Goal: Task Accomplishment & Management: Complete application form

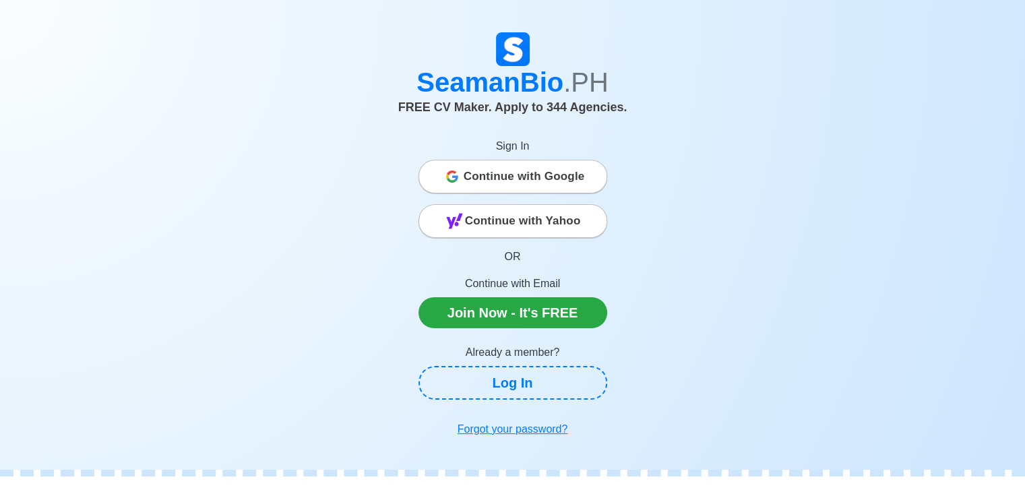
click at [481, 183] on span "Continue with Google" at bounding box center [524, 176] width 121 height 27
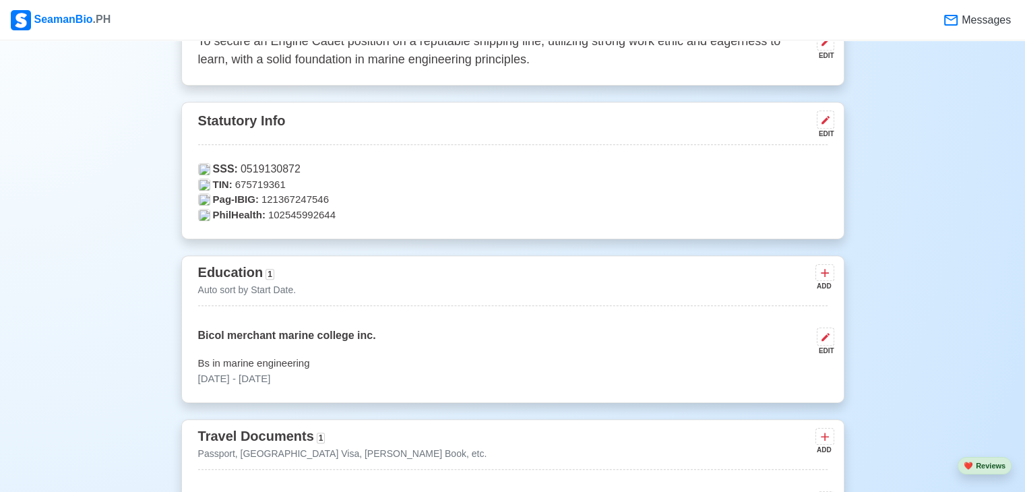
scroll to position [705, 0]
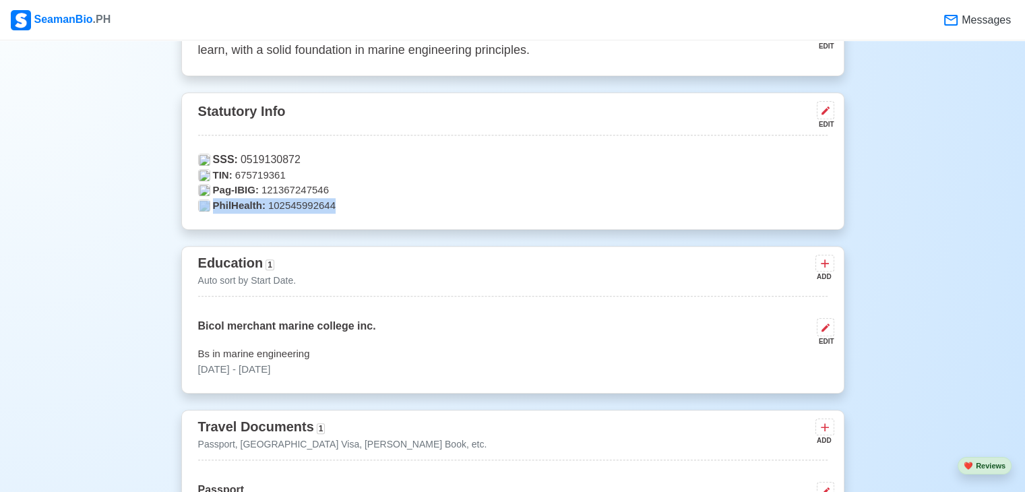
drag, startPoint x: 1024, startPoint y: 183, endPoint x: 1033, endPoint y: 202, distance: 21.2
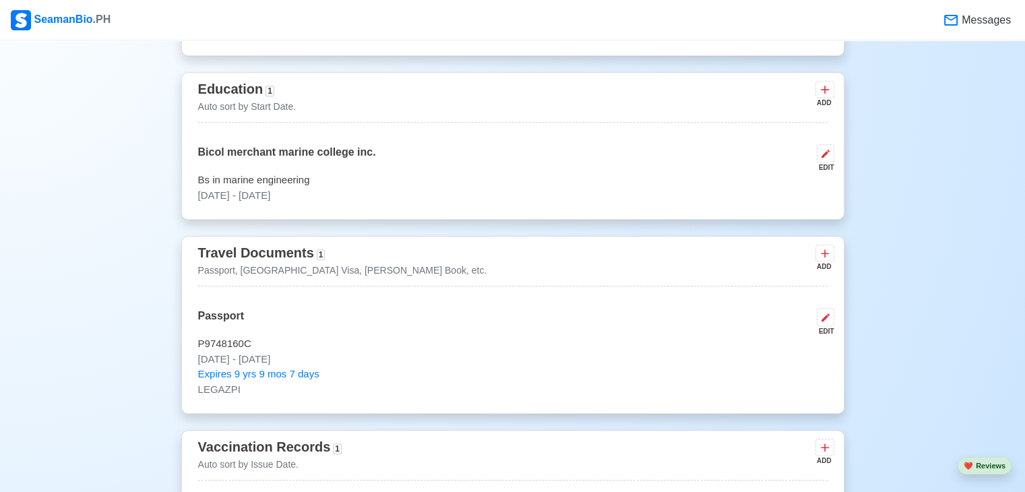
scroll to position [876, 0]
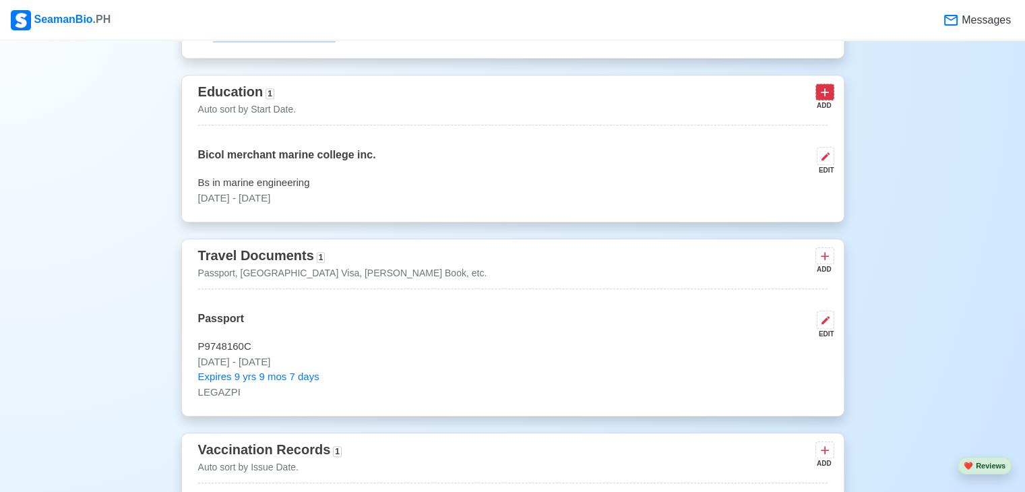
click at [824, 94] on icon at bounding box center [825, 93] width 8 height 8
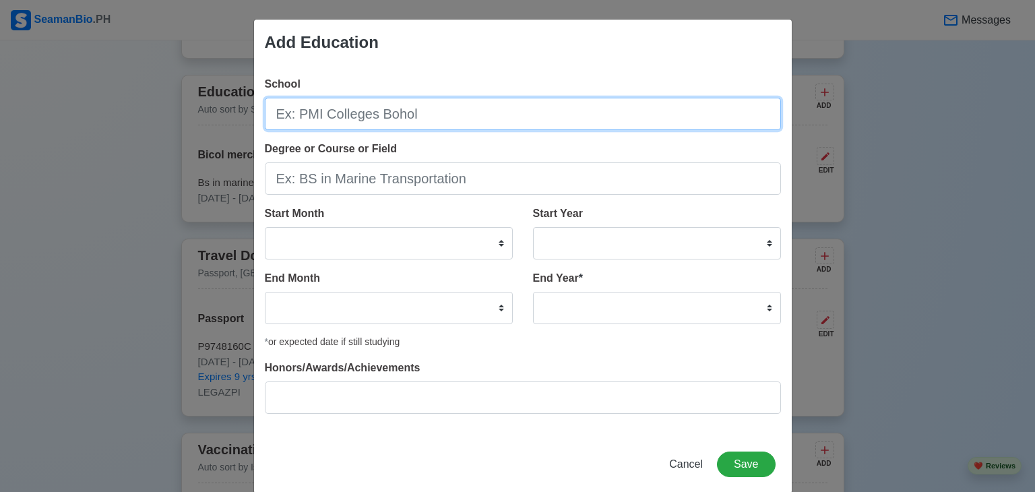
click at [475, 109] on input "School" at bounding box center [523, 114] width 516 height 32
type input "g"
type input "Gubat National High School"
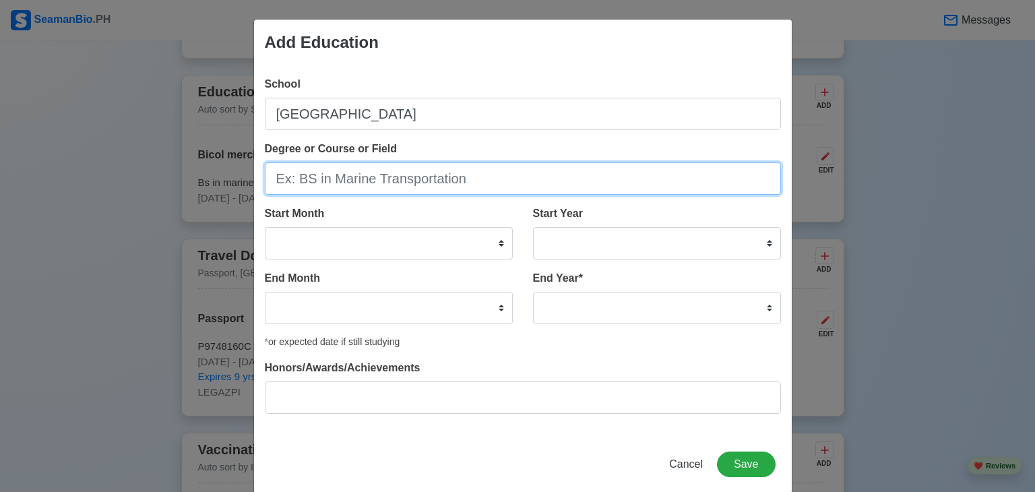
click at [417, 189] on input "Degree or Course or Field" at bounding box center [523, 178] width 516 height 32
type input "h"
type input "U"
paste input "Humanities and Social Sciences"
type input "Humanities and Social Sciences"
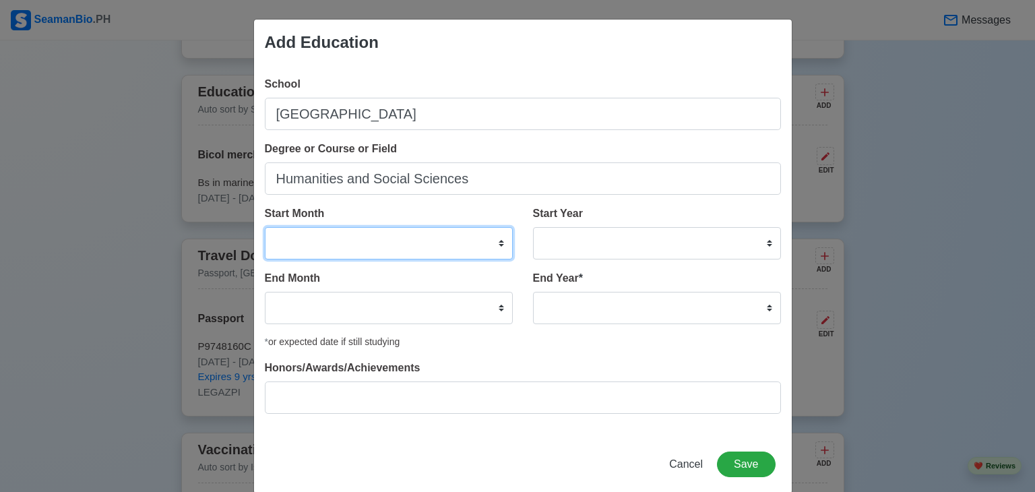
click at [441, 234] on select "January February March April May June July August September October November De…" at bounding box center [389, 243] width 248 height 32
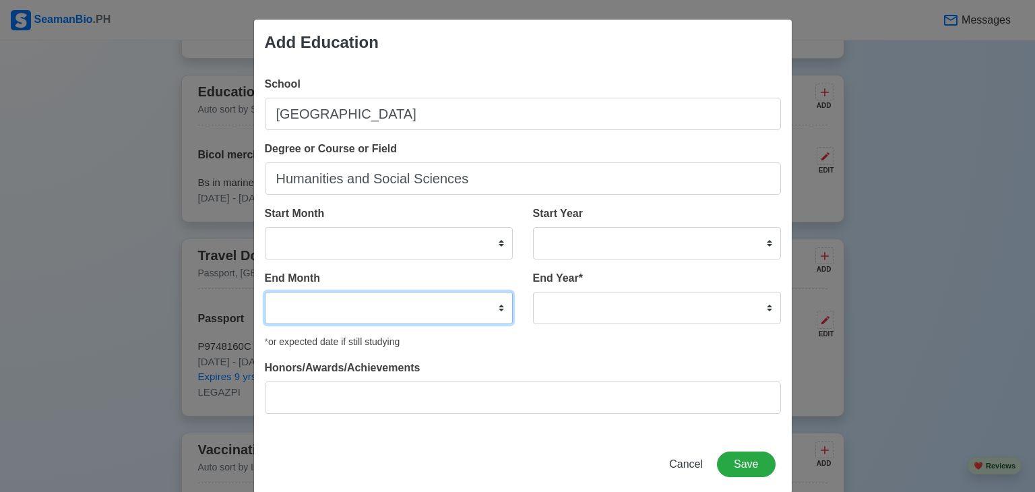
click at [421, 298] on select "January February March April May June July August September October November De…" at bounding box center [389, 308] width 248 height 32
select select "June"
click at [265, 292] on select "January February March April May June July August September October November De…" at bounding box center [389, 308] width 248 height 32
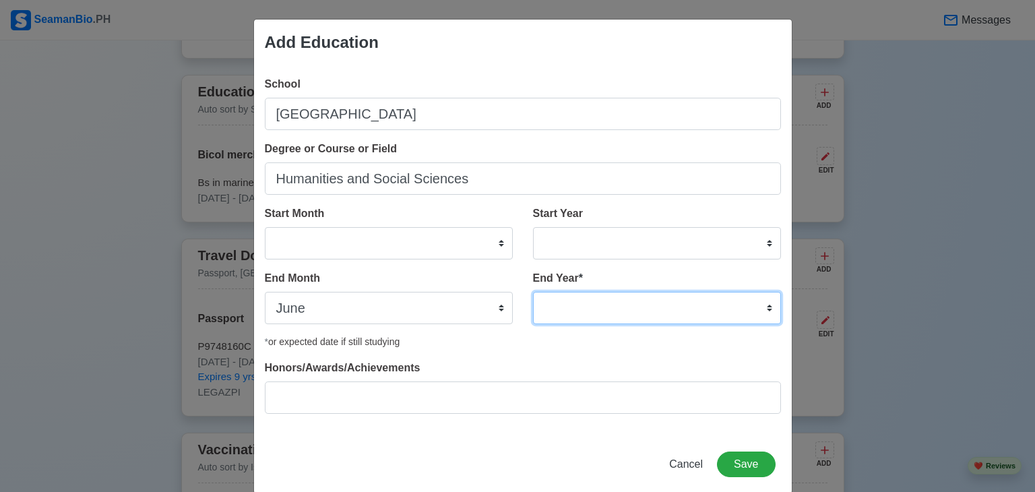
click at [571, 297] on select "2035 2034 2033 2032 2031 2030 2029 2028 2027 2026 2025 2024 2023 2022 2021 2020…" at bounding box center [657, 308] width 248 height 32
select select "2022"
click at [533, 292] on select "2035 2034 2033 2032 2031 2030 2029 2028 2027 2026 2025 2024 2023 2022 2021 2020…" at bounding box center [657, 308] width 248 height 32
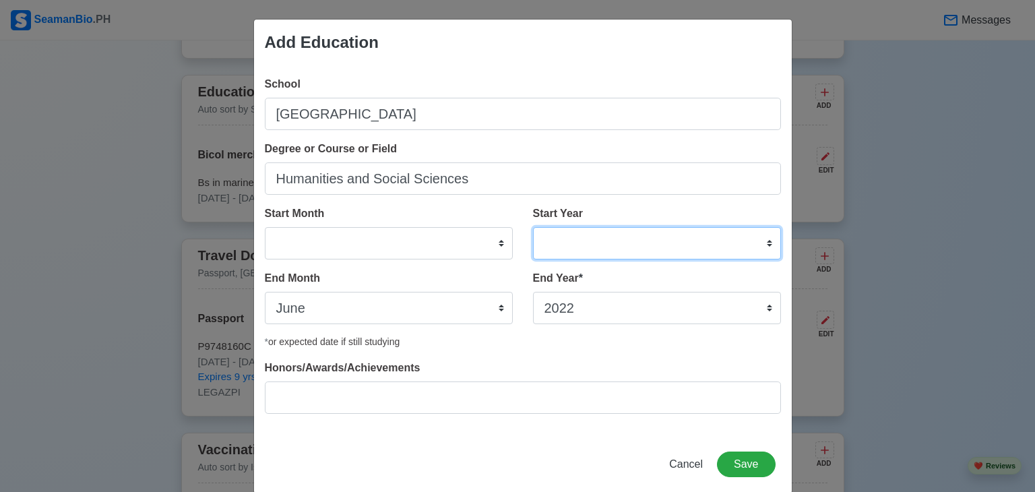
click at [603, 241] on select "2025 2024 2023 2022 2021 2020 2019 2018 2017 2016 2015 2014 2013 2012 2011 2010…" at bounding box center [657, 243] width 248 height 32
select select "2020"
click at [533, 227] on select "2025 2024 2023 2022 2021 2020 2019 2018 2017 2016 2015 2014 2013 2012 2011 2010…" at bounding box center [657, 243] width 248 height 32
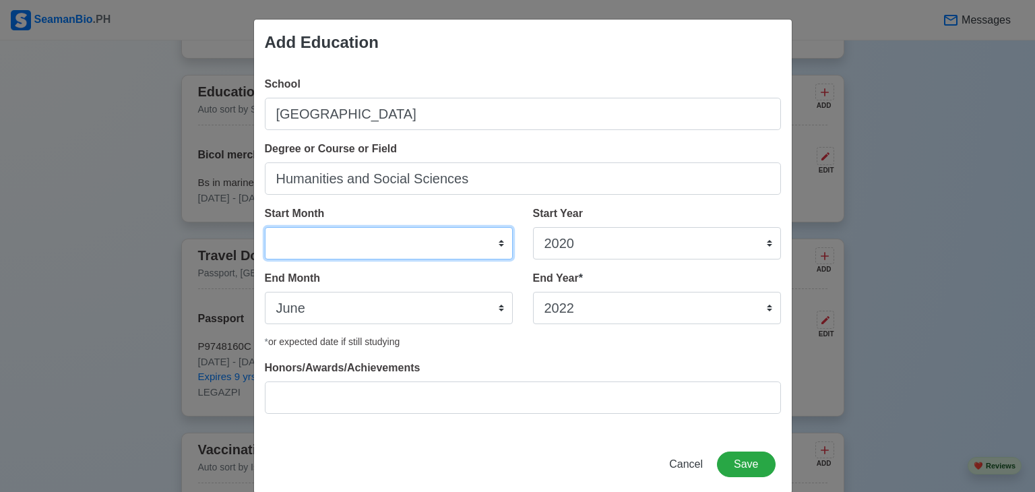
click at [405, 246] on select "January February March April May June July August September October November De…" at bounding box center [389, 243] width 248 height 32
select select "August"
click at [265, 227] on select "January February March April May June July August September October November De…" at bounding box center [389, 243] width 248 height 32
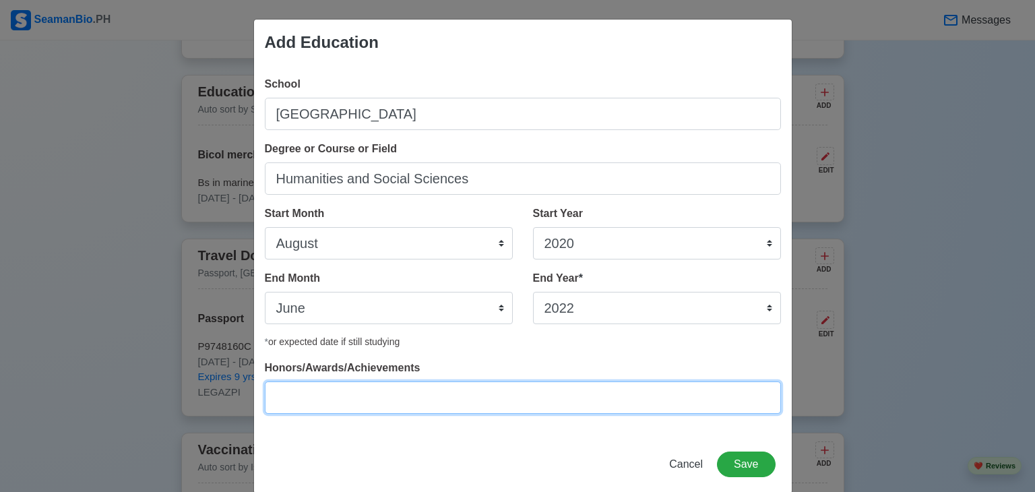
click at [348, 396] on input "Honors/Awards/Achievements" at bounding box center [523, 397] width 516 height 32
type input "with honor"
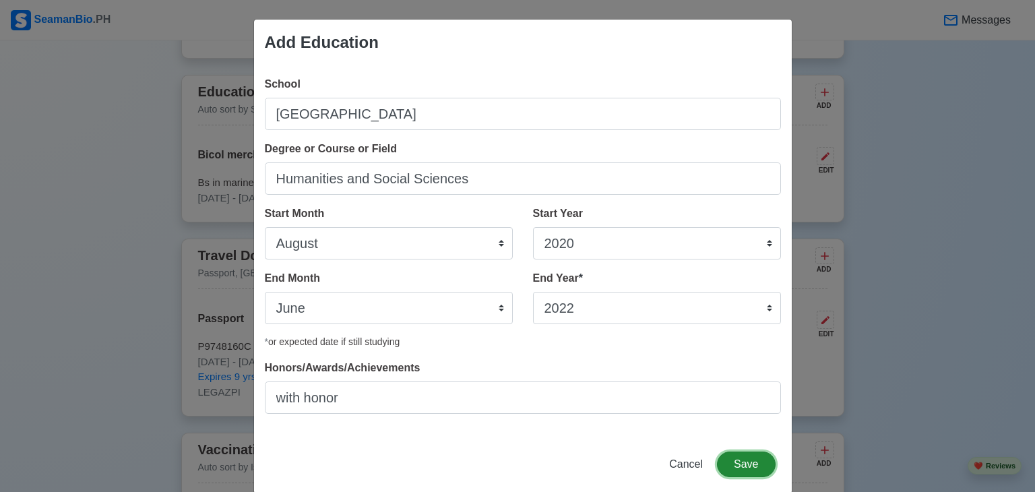
click at [754, 464] on button "Save" at bounding box center [746, 465] width 58 height 26
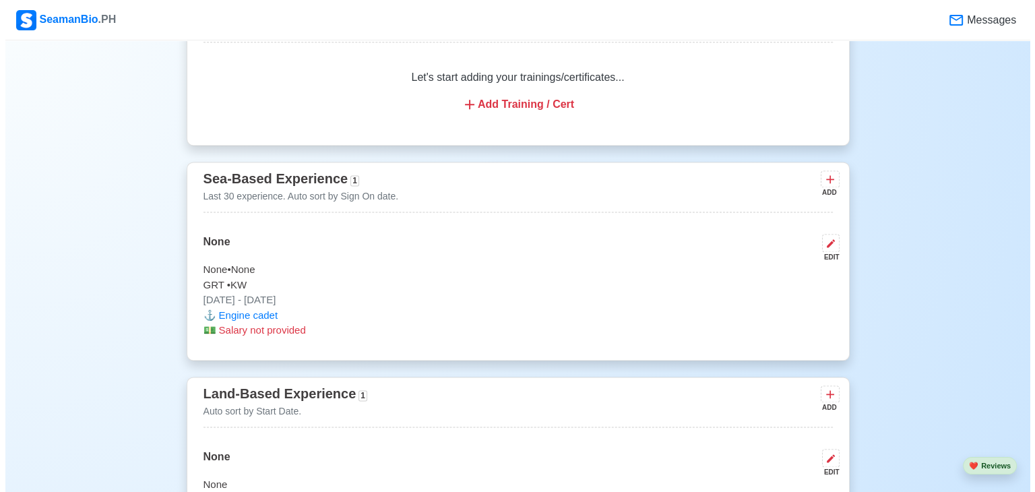
scroll to position [1785, 0]
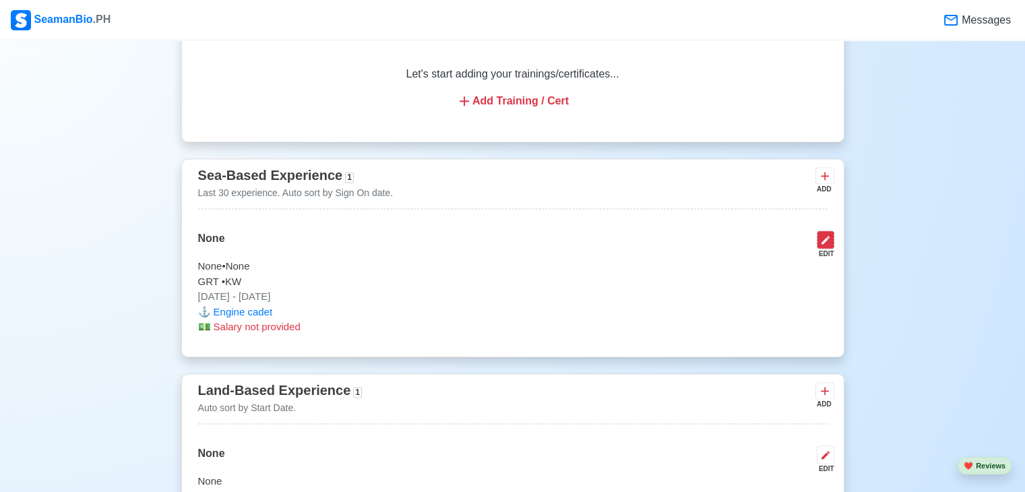
click at [822, 239] on icon at bounding box center [825, 240] width 11 height 11
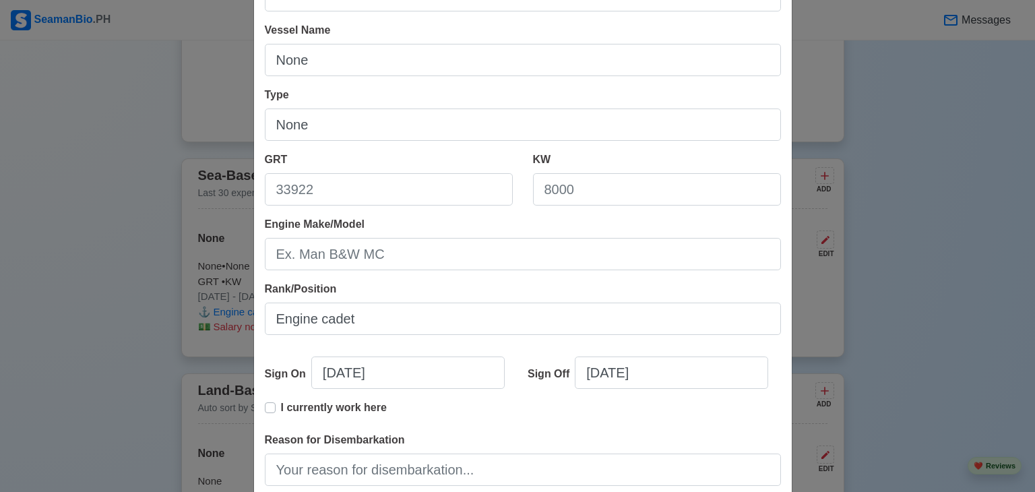
scroll to position [119, 0]
select select "****"
select select "******"
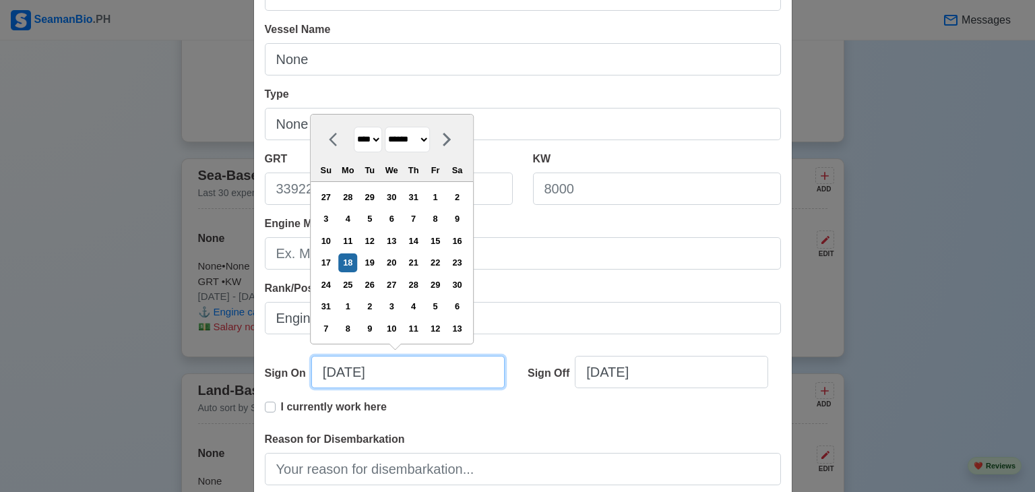
click at [388, 375] on input "08/18/2025" at bounding box center [407, 372] width 193 height 32
type input "08/18/20"
select select "****"
type input "08/18/2"
select select "****"
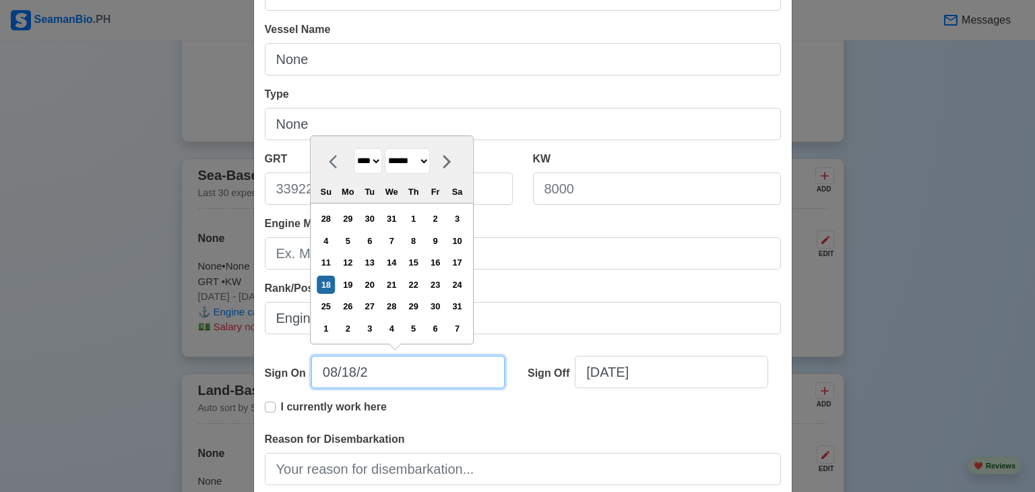
type input "08/18/"
select select "****"
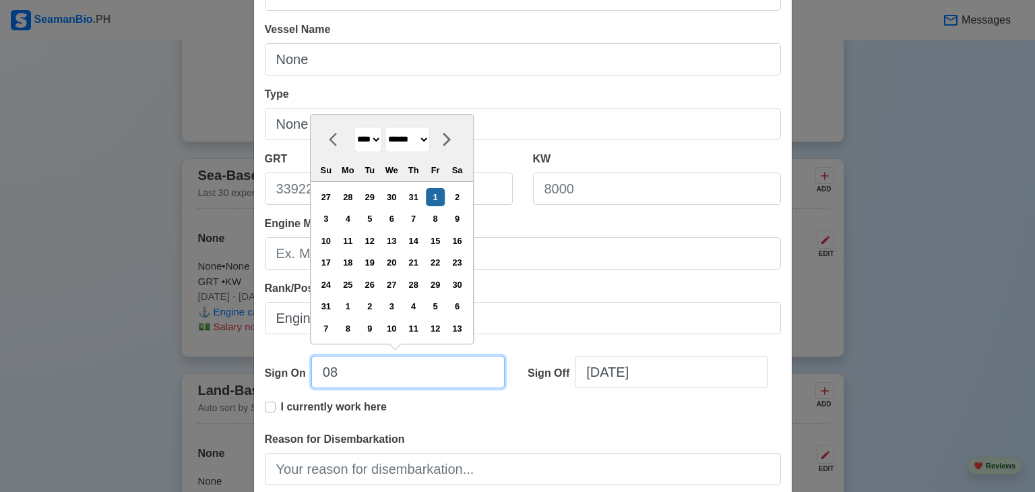
type input "0"
select select "****"
select select "*******"
type input "o"
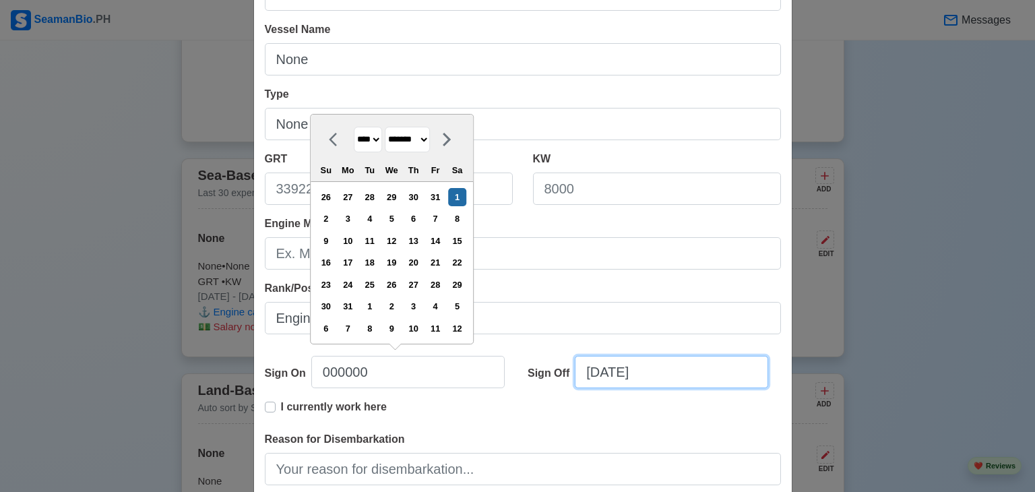
type input "01/01/2000"
click at [696, 376] on input "08/18/2025" at bounding box center [671, 372] width 193 height 32
select select "****"
select select "******"
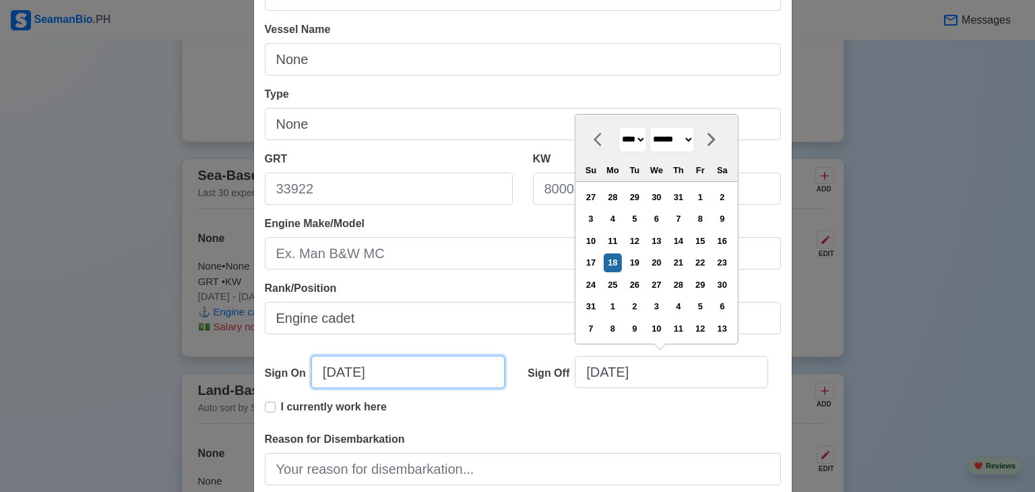
select select "****"
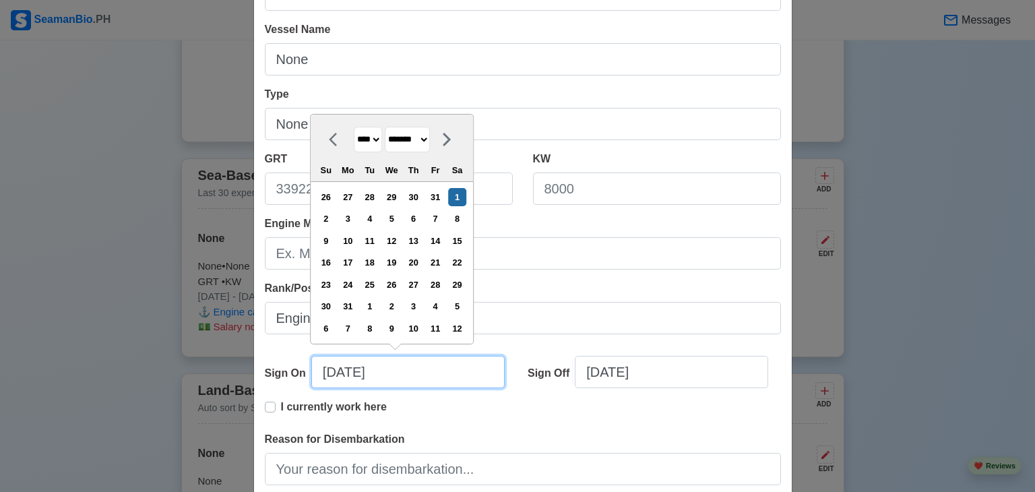
click at [377, 375] on input "01/01/2000" at bounding box center [407, 372] width 193 height 32
click at [420, 369] on input "01/01/2000" at bounding box center [407, 372] width 193 height 32
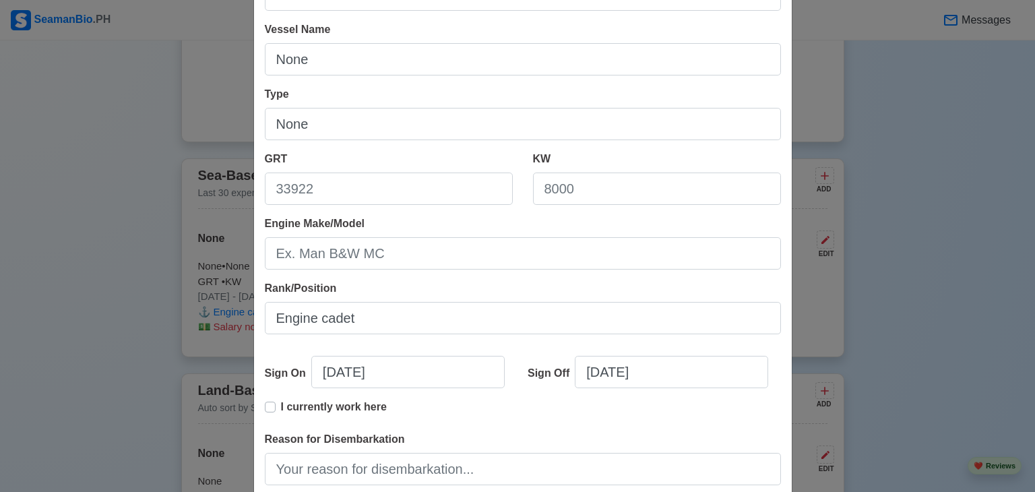
click at [129, 288] on div "Edit Experience Shipping Agency None Vessel Name None Type None GRT KW Engine M…" at bounding box center [517, 246] width 1035 height 492
select select "****"
select select "******"
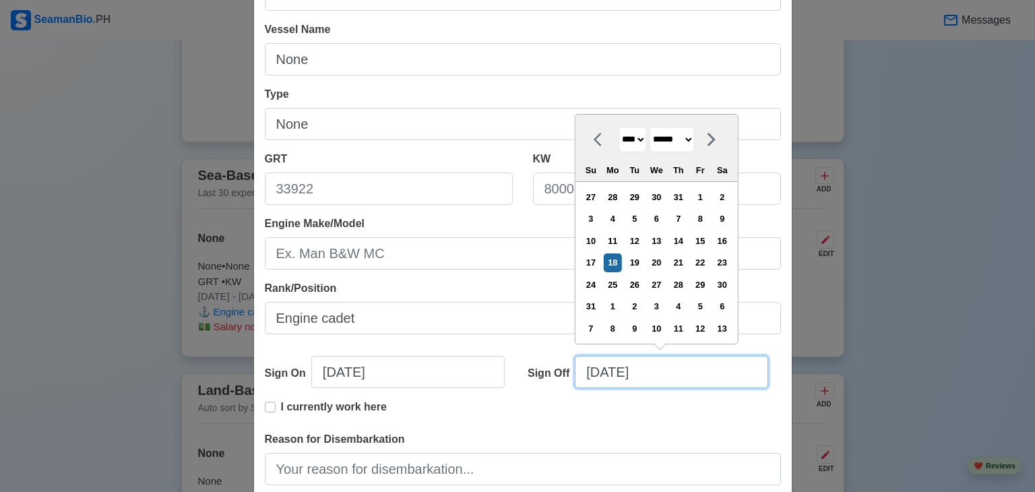
click at [663, 373] on input "08/18/2025" at bounding box center [671, 372] width 193 height 32
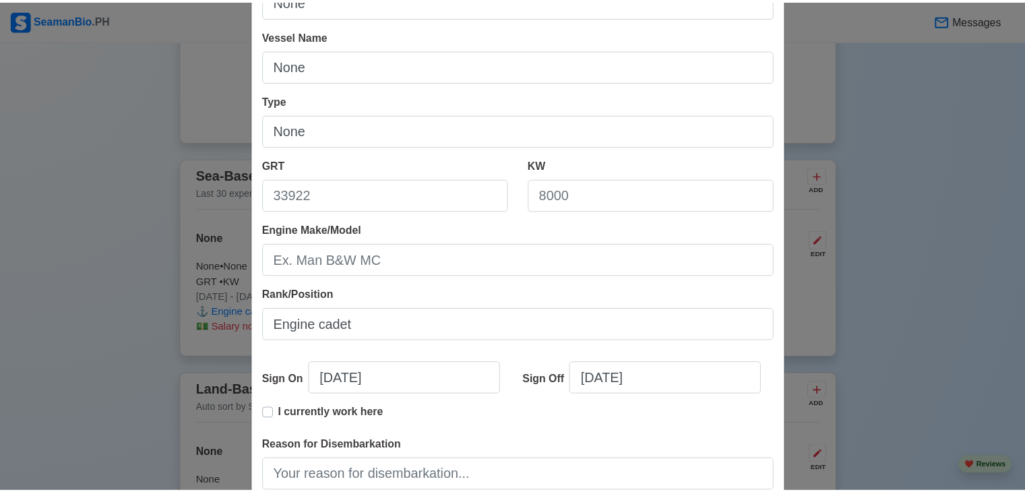
scroll to position [276, 0]
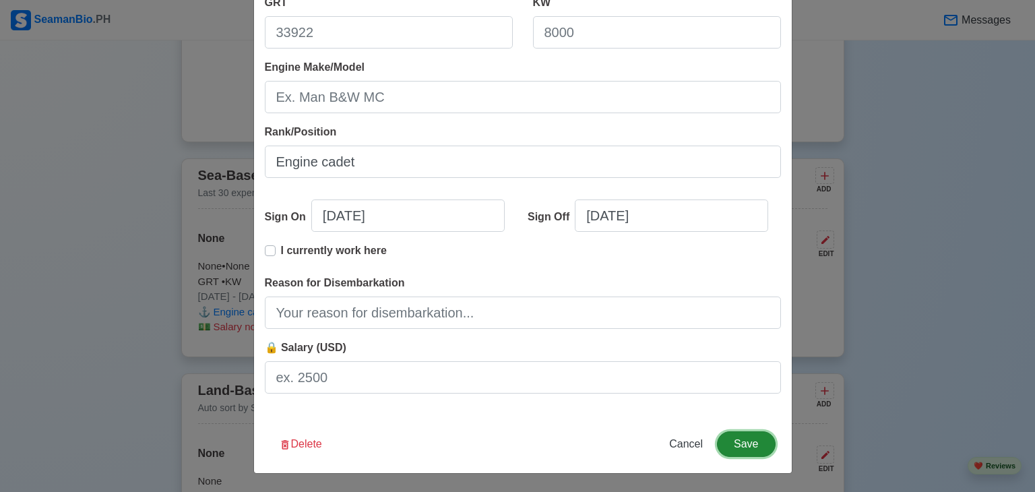
click at [745, 446] on button "Save" at bounding box center [746, 444] width 58 height 26
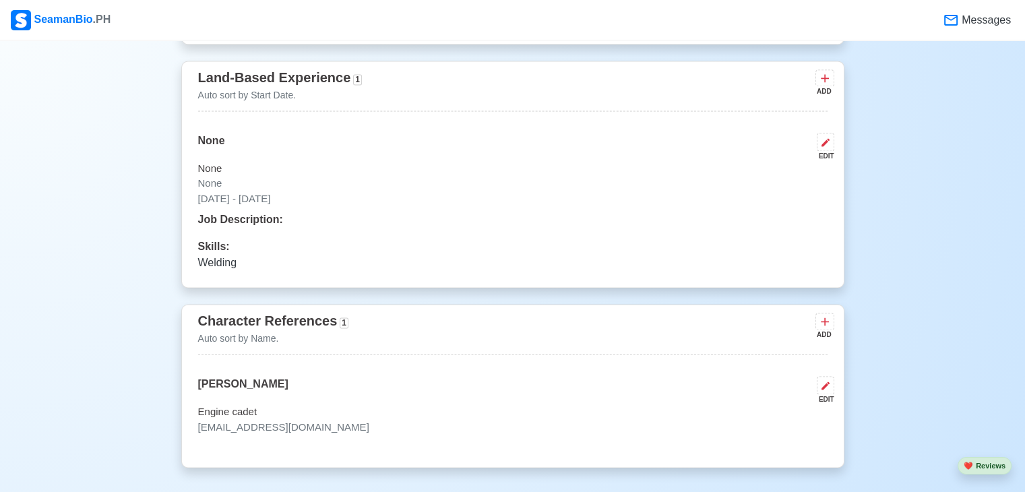
scroll to position [2101, 0]
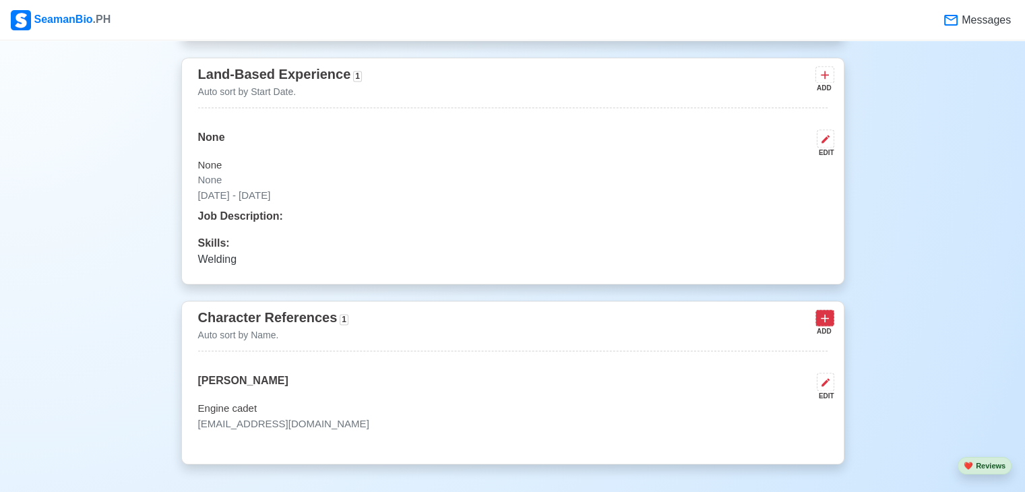
click at [825, 312] on icon at bounding box center [824, 317] width 13 height 13
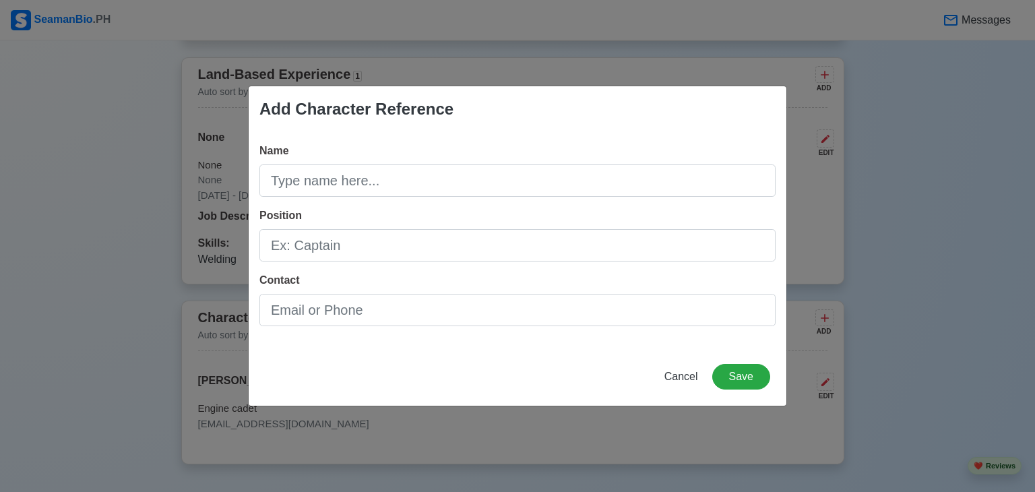
click at [876, 210] on div "Add Character Reference Name Position Contact Cancel Save" at bounding box center [517, 246] width 1035 height 492
click at [681, 375] on span "Cancel" at bounding box center [682, 376] width 34 height 11
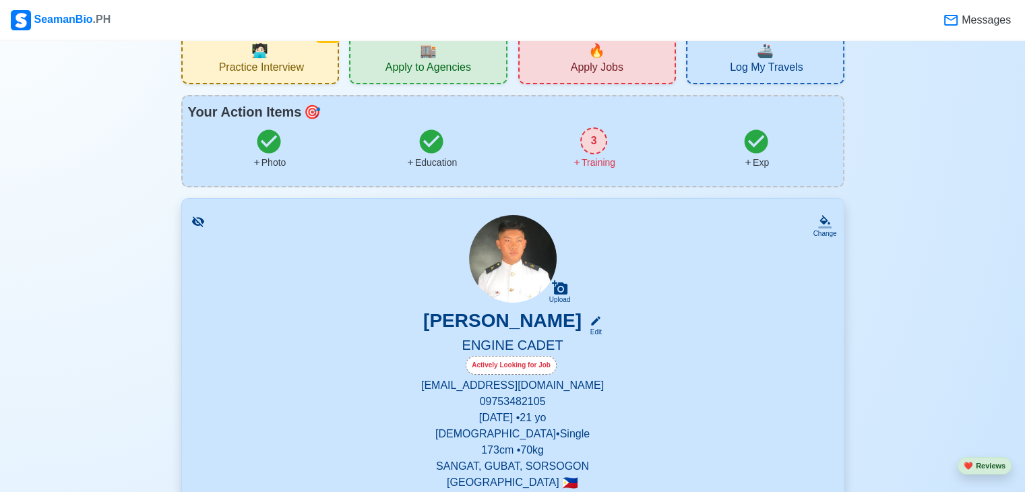
scroll to position [0, 0]
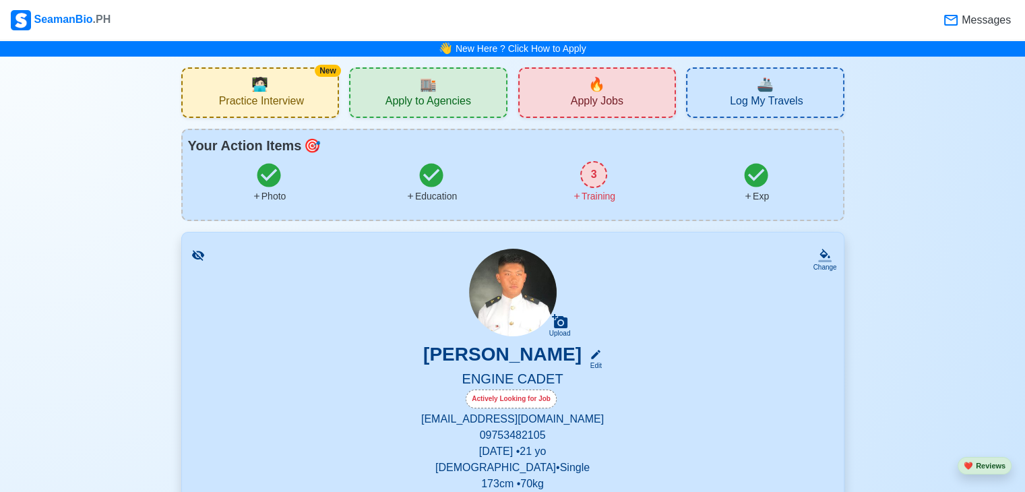
click at [590, 88] on span "🔥" at bounding box center [596, 84] width 17 height 20
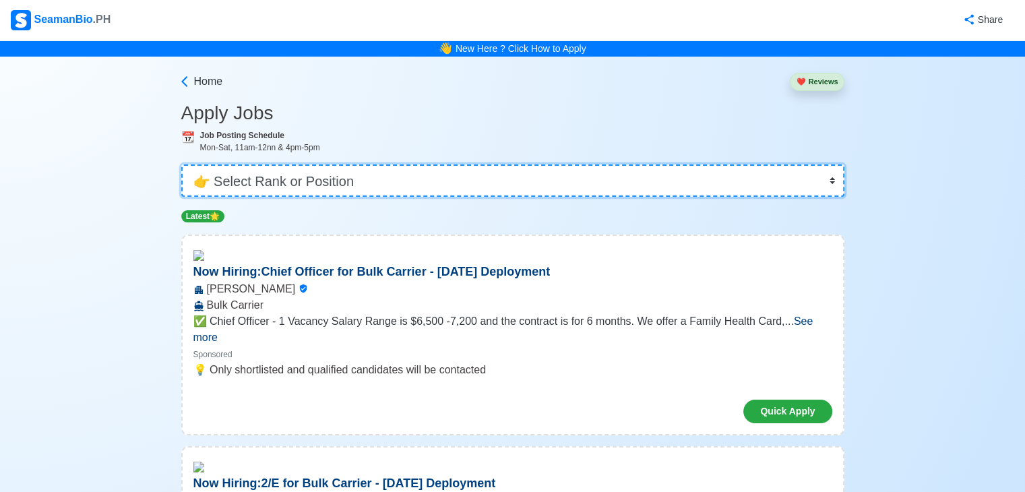
click at [423, 170] on select "👉 Select Rank or Position Master Chief Officer 2nd Officer 3rd Officer Junior O…" at bounding box center [512, 180] width 663 height 32
select select "Cadet"
click at [183, 164] on select "👉 Select Rank or Position Master Chief Officer 2nd Officer 3rd Officer Junior O…" at bounding box center [512, 180] width 663 height 32
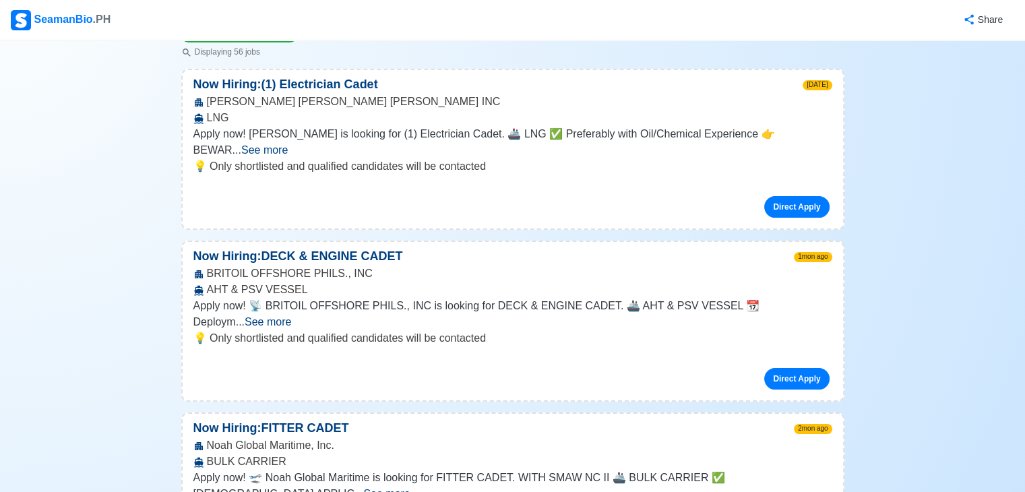
scroll to position [191, 0]
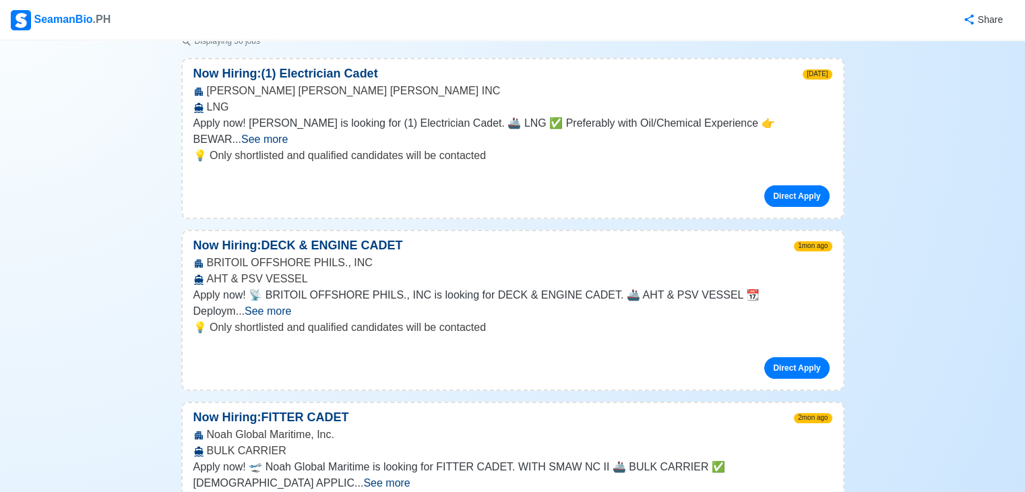
click at [291, 305] on span "See more" at bounding box center [268, 310] width 47 height 11
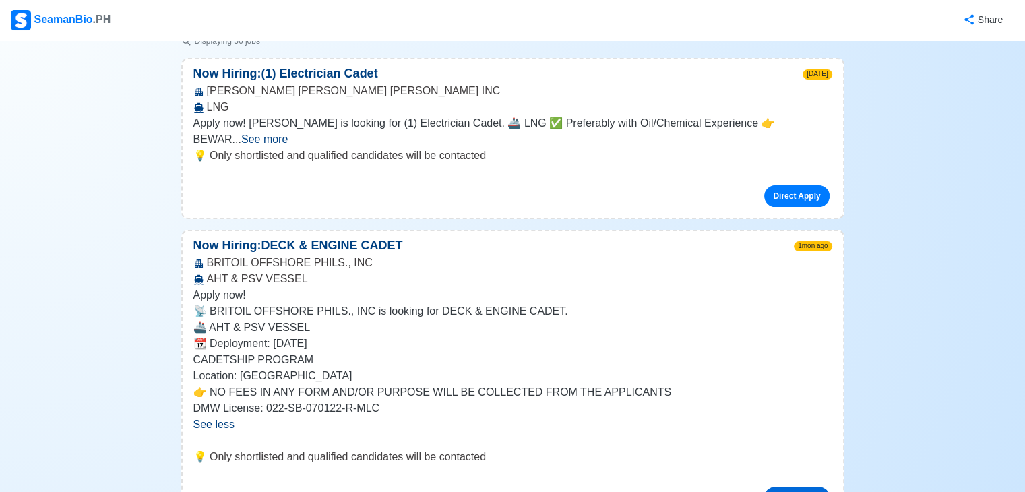
click at [795, 487] on link "Direct Apply" at bounding box center [796, 498] width 65 height 22
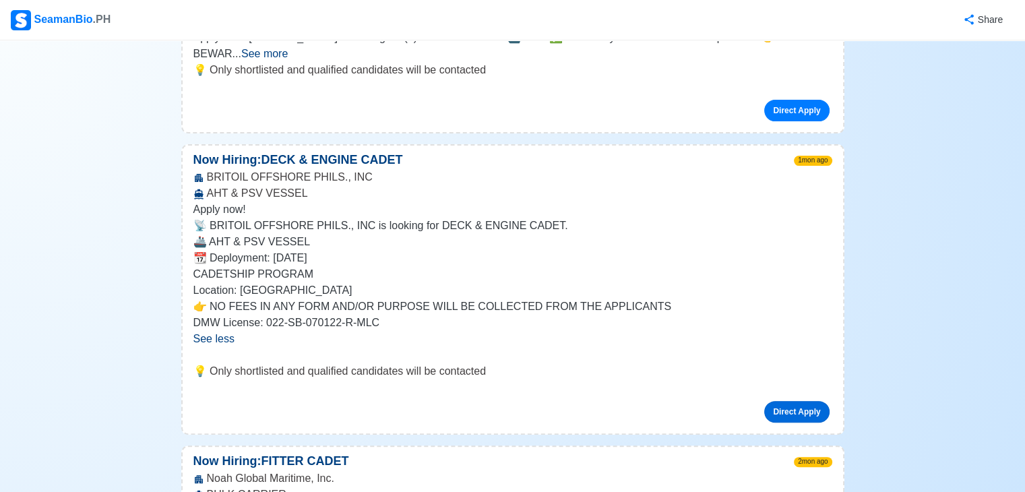
scroll to position [233, 0]
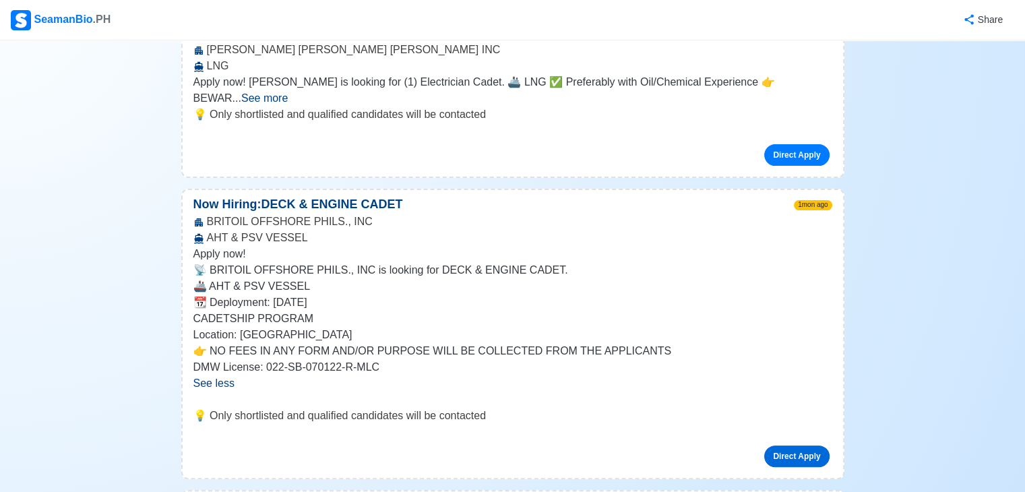
click at [803, 446] on link "Direct Apply" at bounding box center [796, 457] width 65 height 22
